Goal: Navigation & Orientation: Find specific page/section

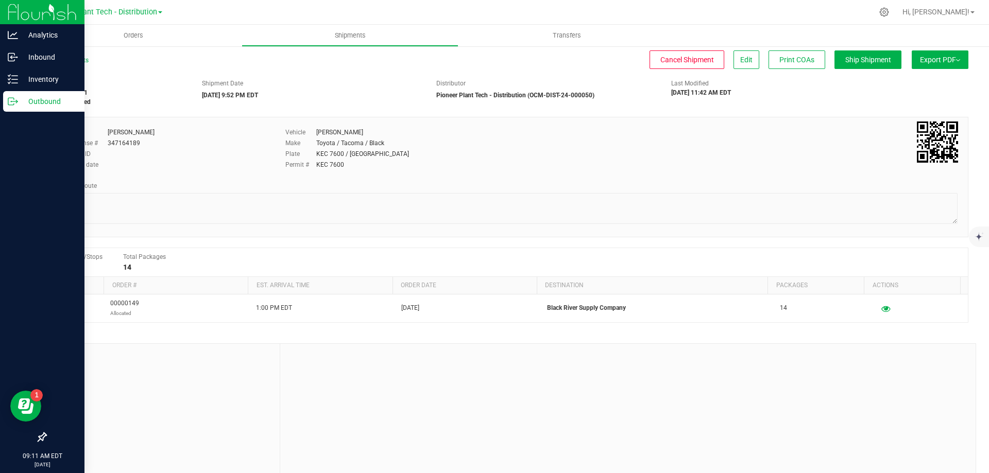
click at [43, 102] on p "Outbound" at bounding box center [49, 101] width 62 height 12
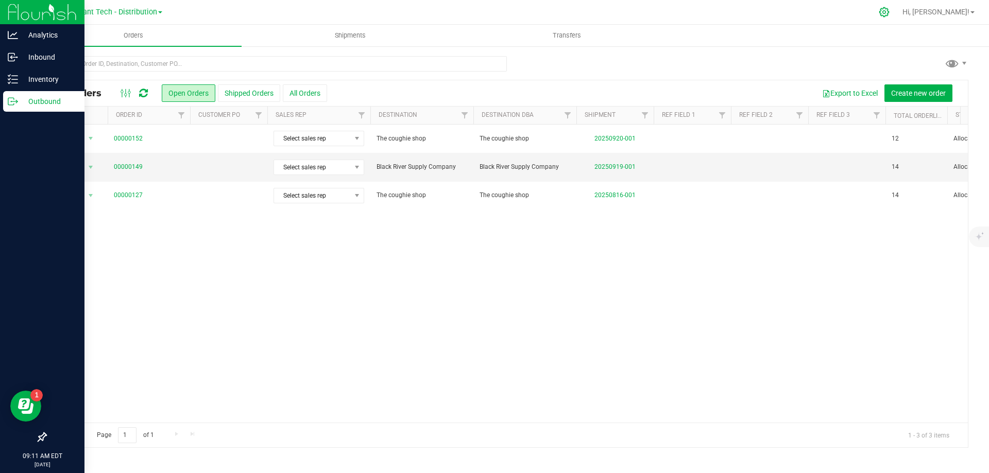
click at [889, 11] on icon at bounding box center [883, 12] width 11 height 11
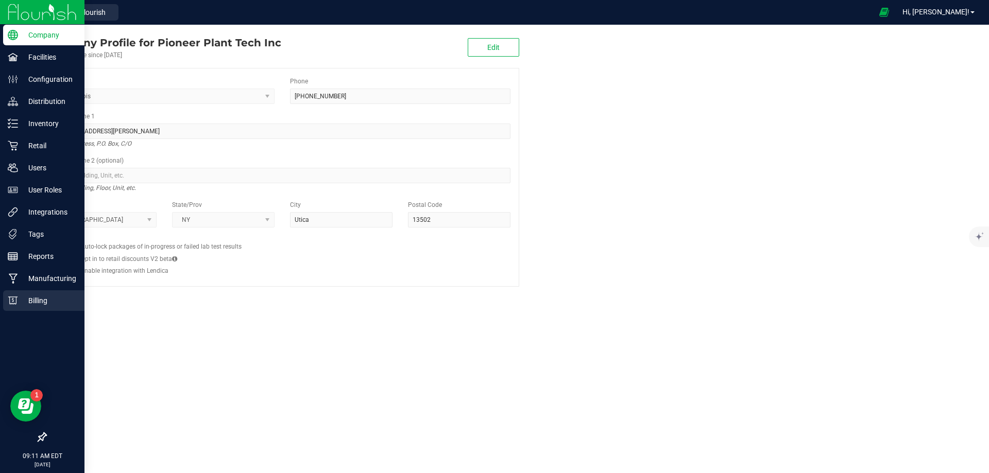
click at [22, 294] on div "Billing" at bounding box center [43, 300] width 81 height 21
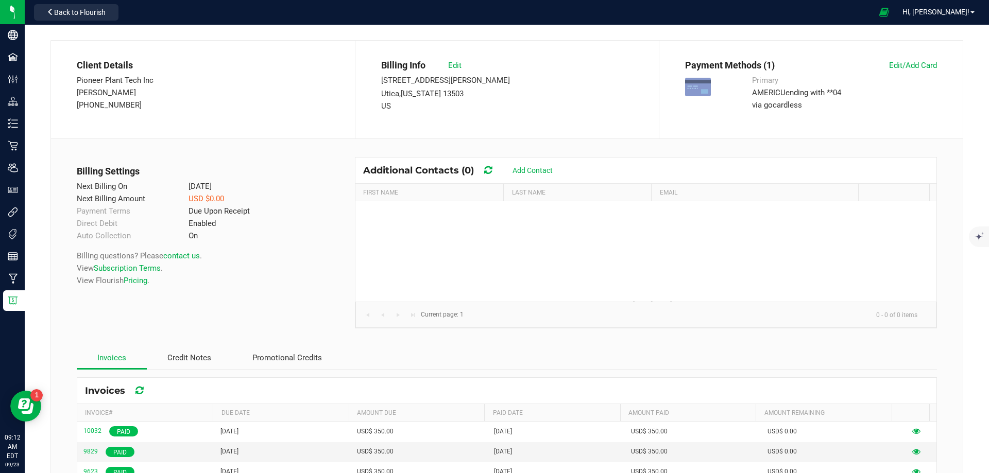
click at [79, 22] on div "Back to Flourish" at bounding box center [76, 12] width 93 height 20
click at [79, 13] on span "Back to Flourish" at bounding box center [79, 12] width 51 height 8
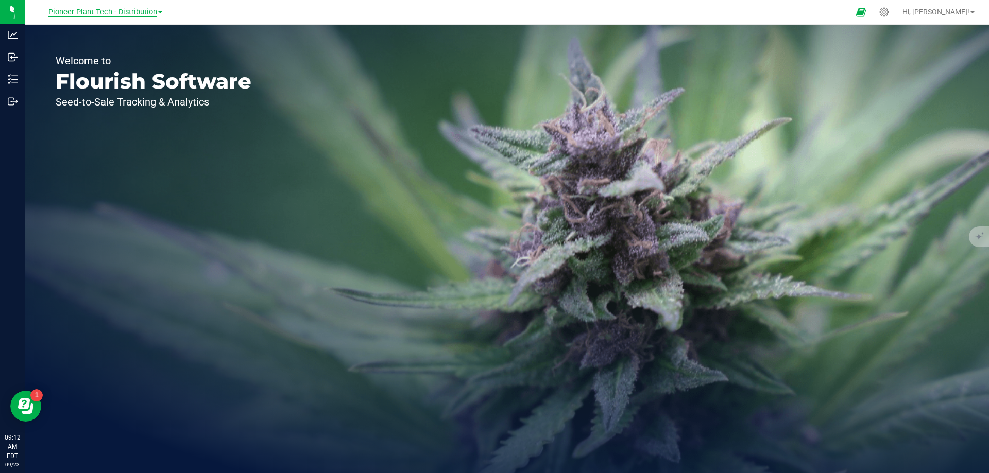
click at [126, 14] on span "Pioneer Plant Tech - Distribution" at bounding box center [102, 12] width 109 height 9
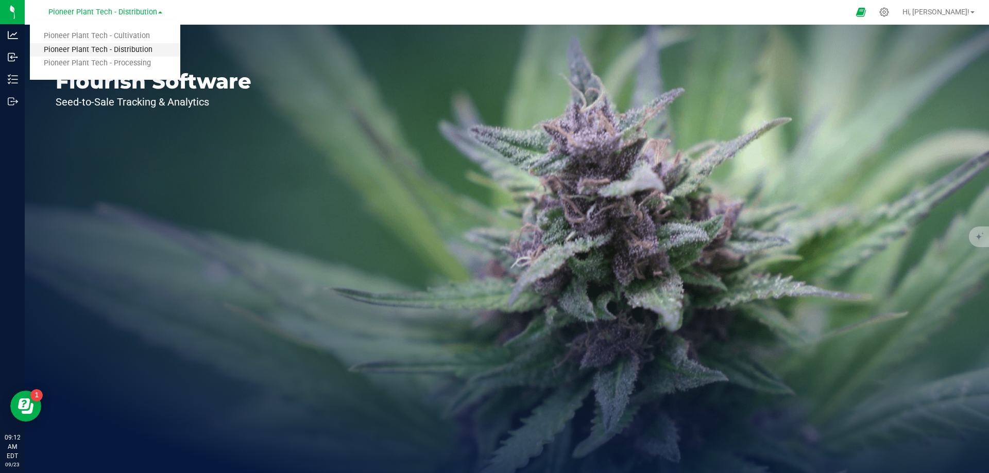
click at [119, 47] on link "Pioneer Plant Tech - Distribution" at bounding box center [105, 50] width 150 height 14
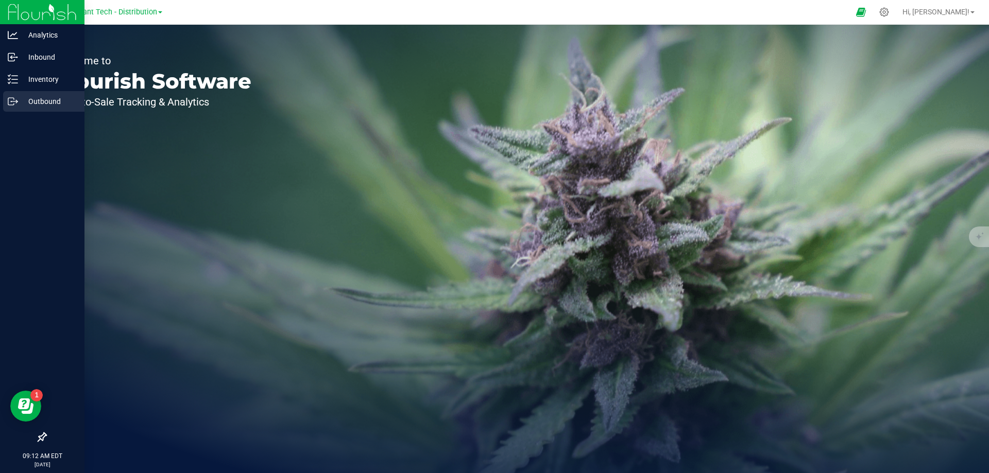
click at [24, 99] on p "Outbound" at bounding box center [49, 101] width 62 height 12
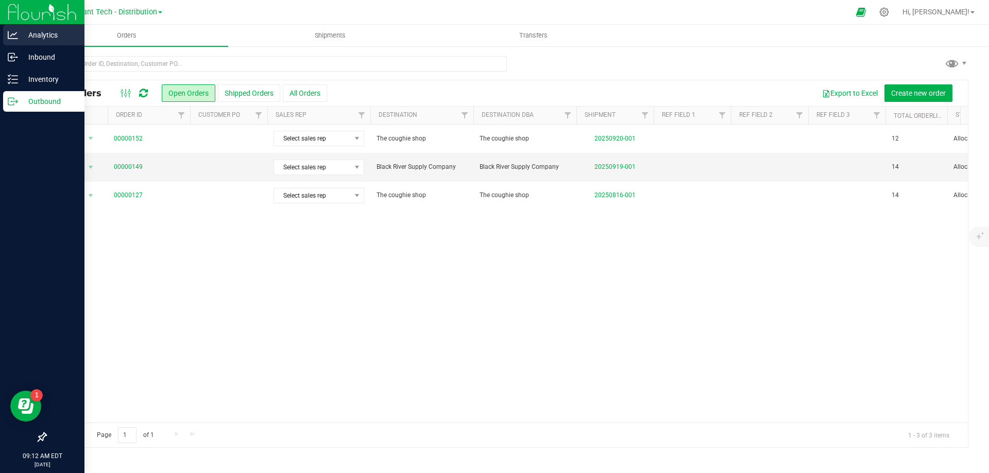
click at [41, 32] on p "Analytics" at bounding box center [49, 35] width 62 height 12
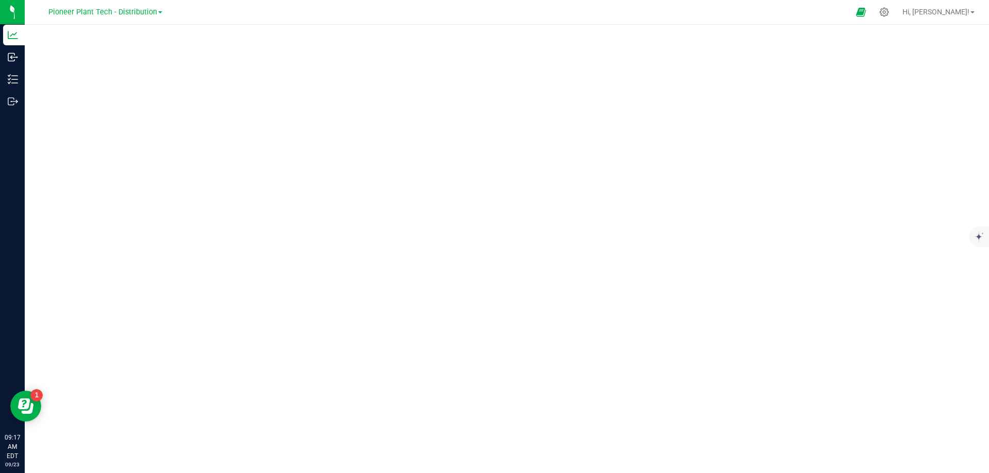
click at [294, 23] on nav "Pioneer Plant Tech - Distribution Pioneer Plant Tech - Cultivation Pioneer Plan…" at bounding box center [507, 12] width 964 height 25
